Goal: Check status: Check status

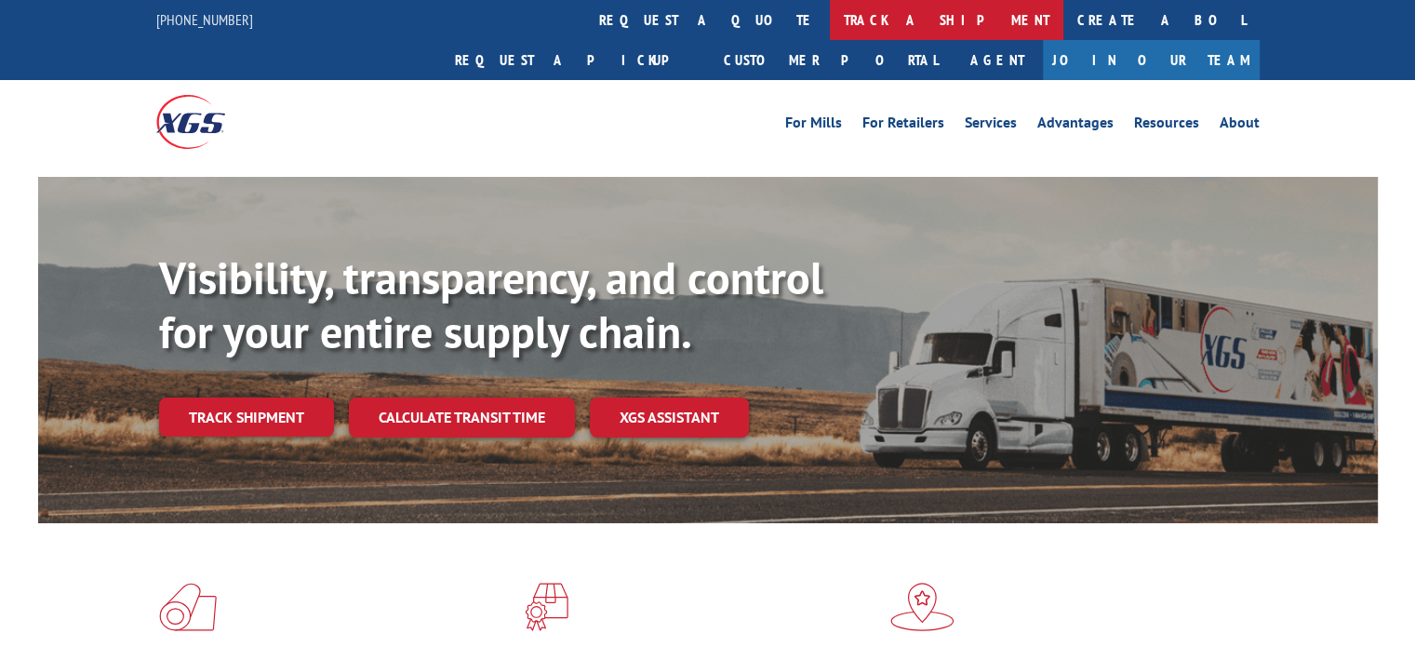
click at [830, 19] on link "track a shipment" at bounding box center [947, 20] width 234 height 40
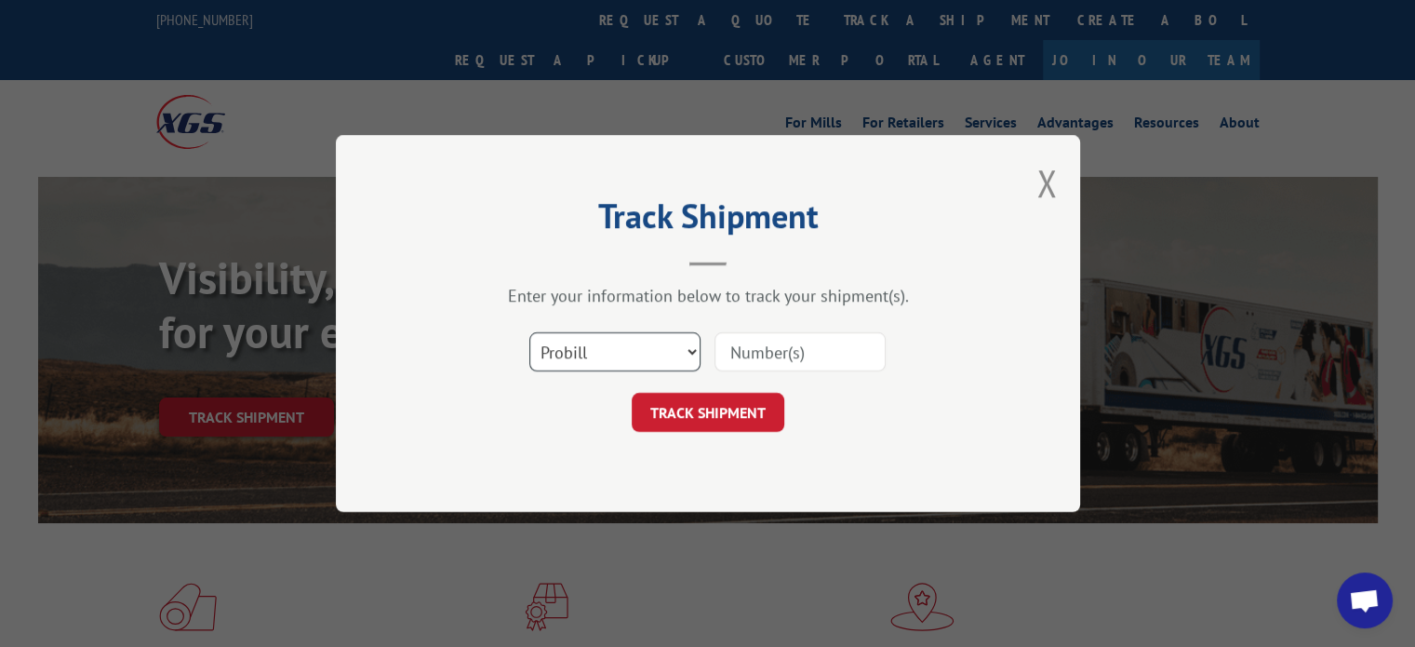
click at [689, 353] on select "Select category... Probill BOL PO" at bounding box center [614, 351] width 171 height 39
select select "bol"
click at [529, 332] on select "Select category... Probill BOL PO" at bounding box center [614, 351] width 171 height 39
paste input "6008497"
type input "6008497"
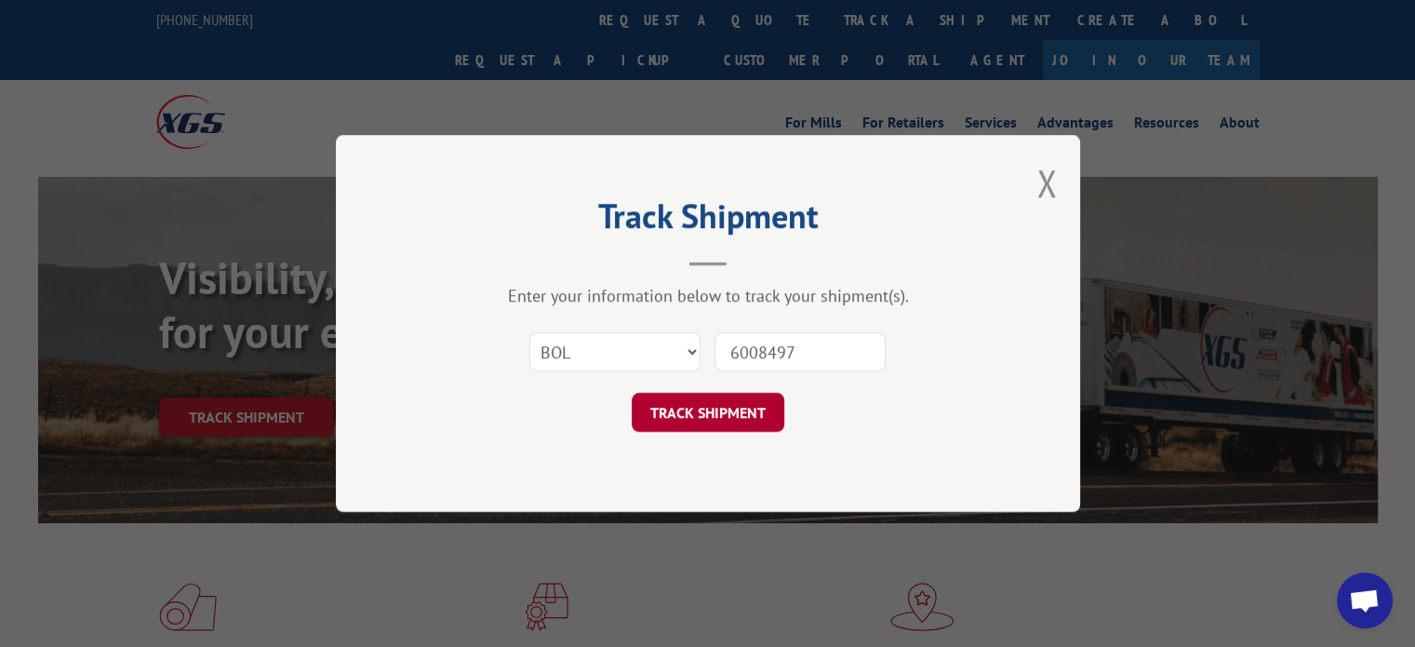
click at [722, 408] on button "TRACK SHIPMENT" at bounding box center [708, 412] width 153 height 39
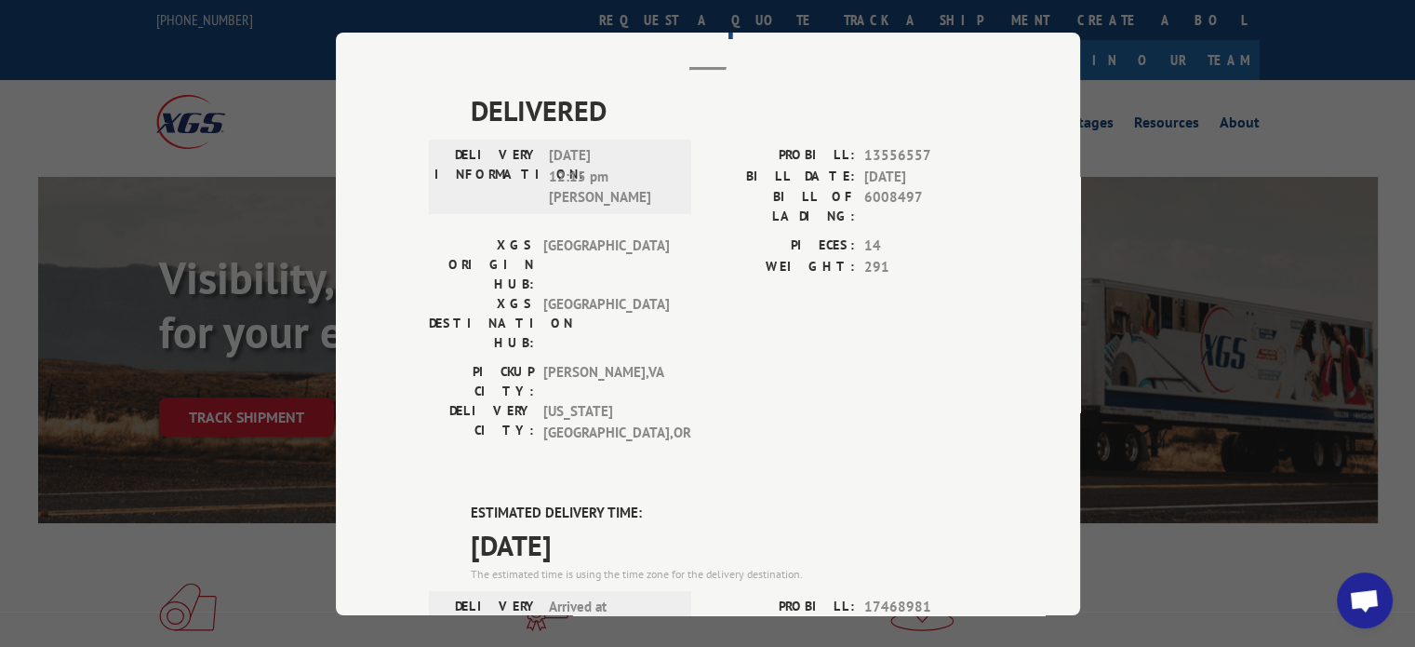
scroll to position [93, 0]
click at [305, 18] on div "Track Shipment DELIVERED DELIVERY INFORMATION: [DATE] 12:15 pm [PERSON_NAME]: 1…" at bounding box center [707, 323] width 1415 height 647
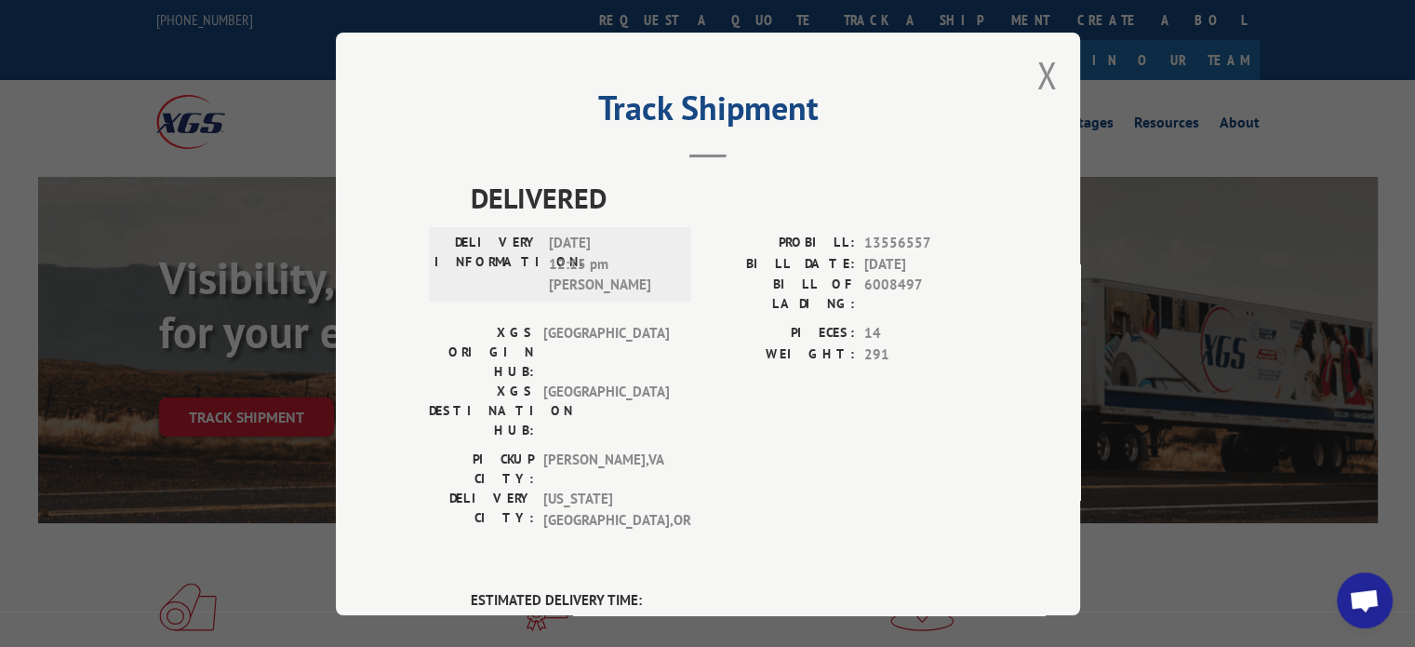
scroll to position [0, 0]
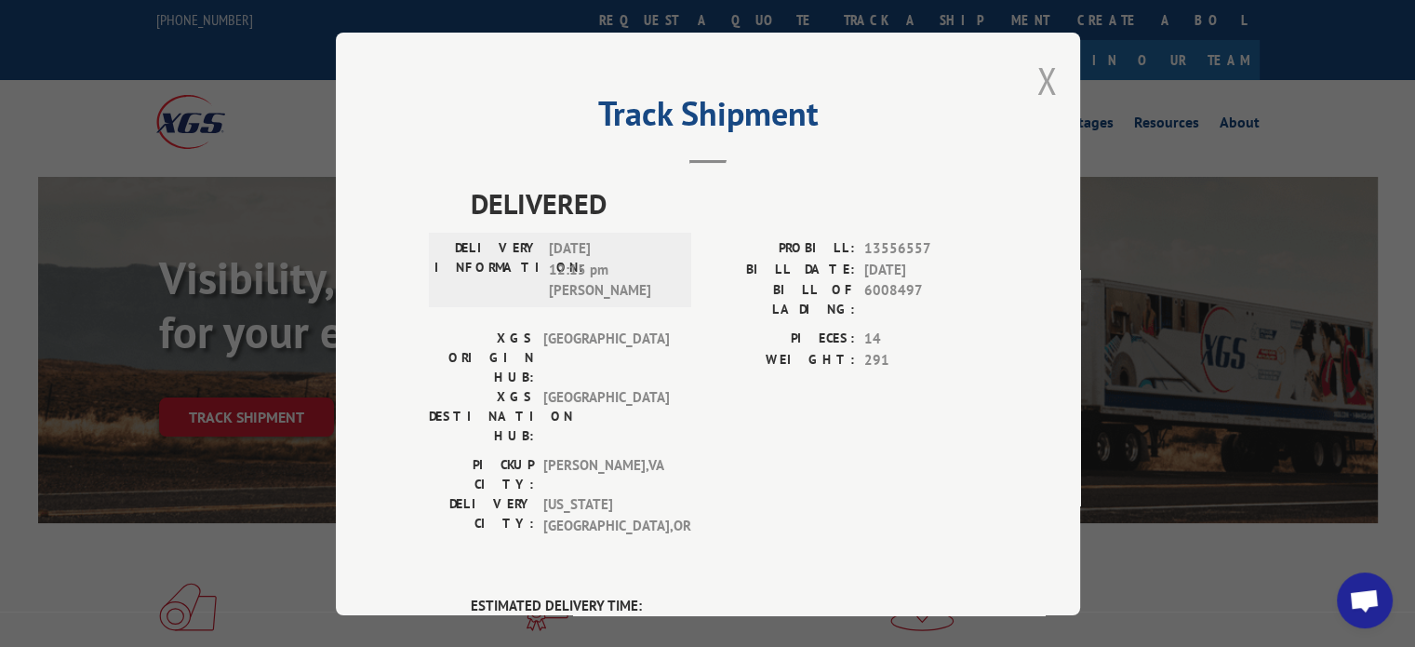
click at [1039, 74] on button "Close modal" at bounding box center [1047, 80] width 20 height 49
